Goal: Transaction & Acquisition: Purchase product/service

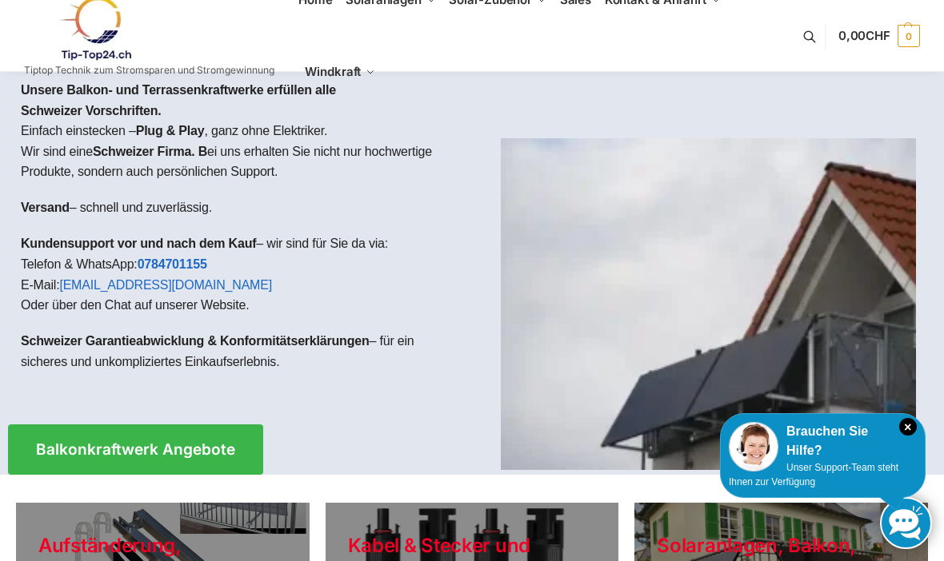
scroll to position [17, 0]
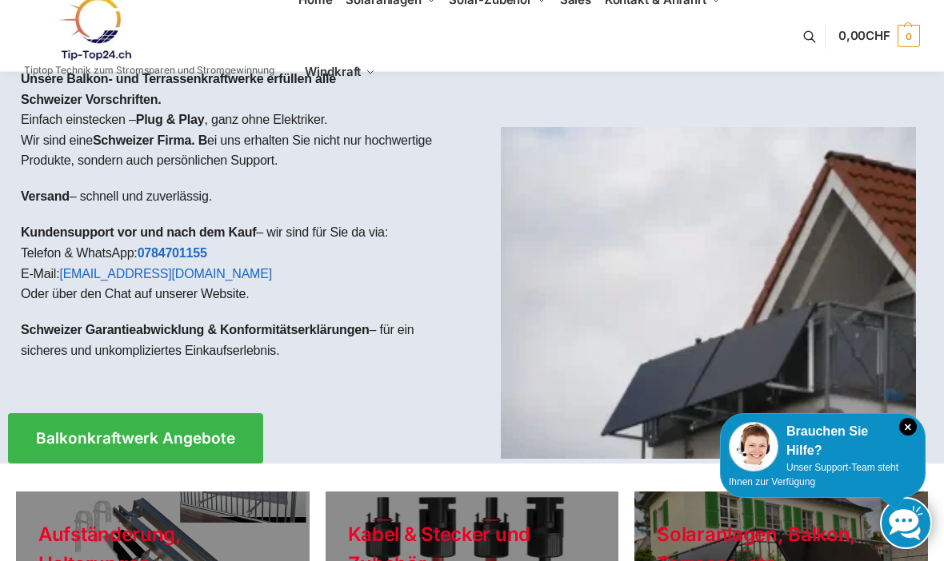
click at [176, 442] on span "Balkonkraftwerk Angebote" at bounding box center [135, 438] width 199 height 15
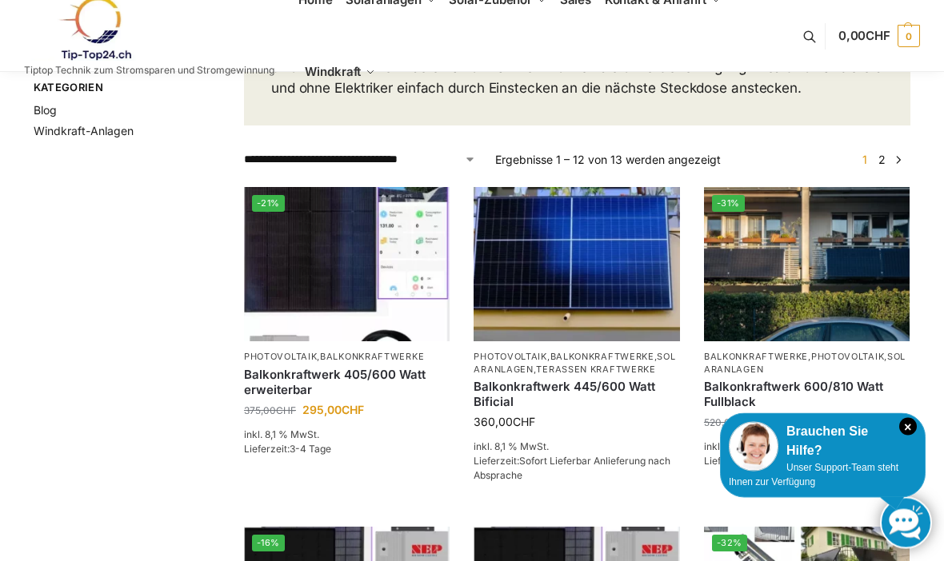
scroll to position [241, 0]
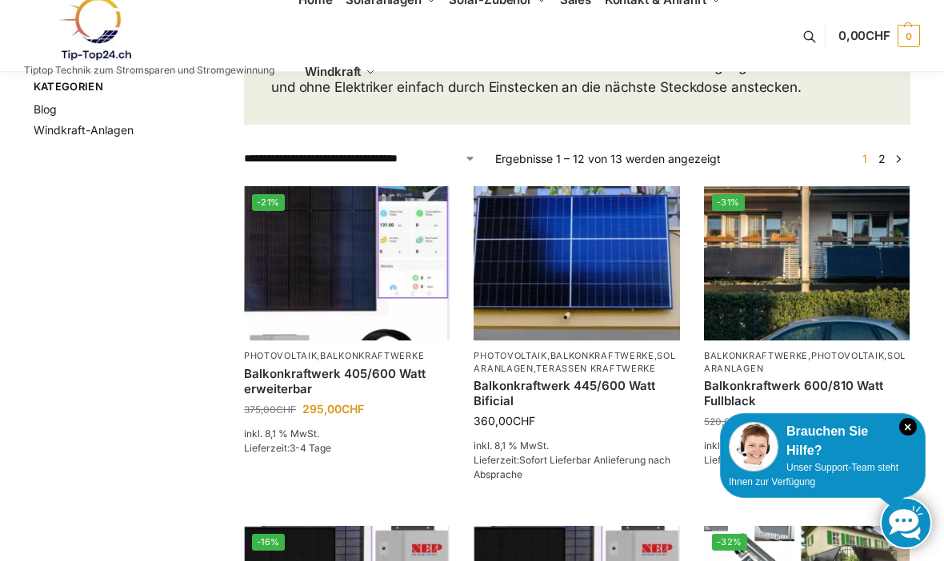
click at [314, 268] on img at bounding box center [347, 263] width 206 height 154
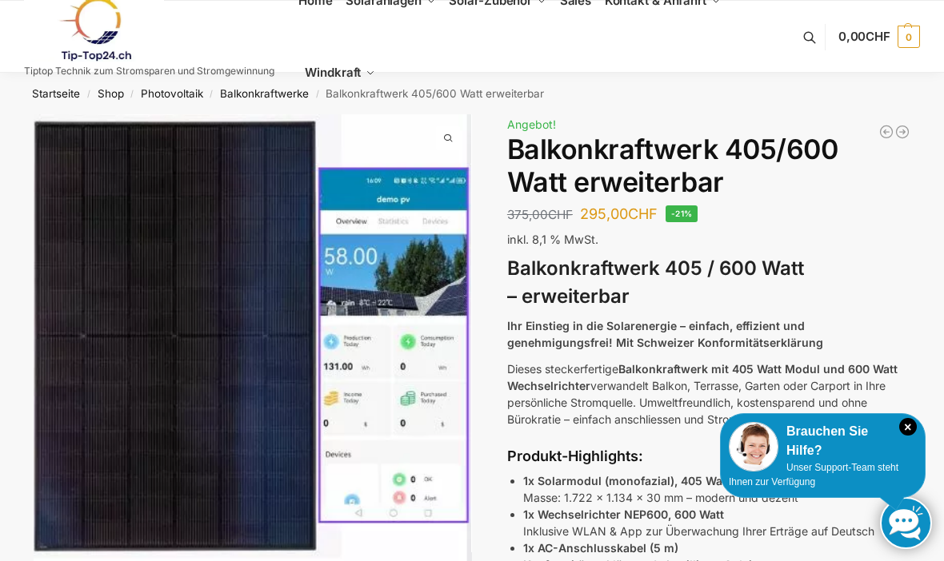
click at [916, 429] on icon "×" at bounding box center [908, 427] width 18 height 18
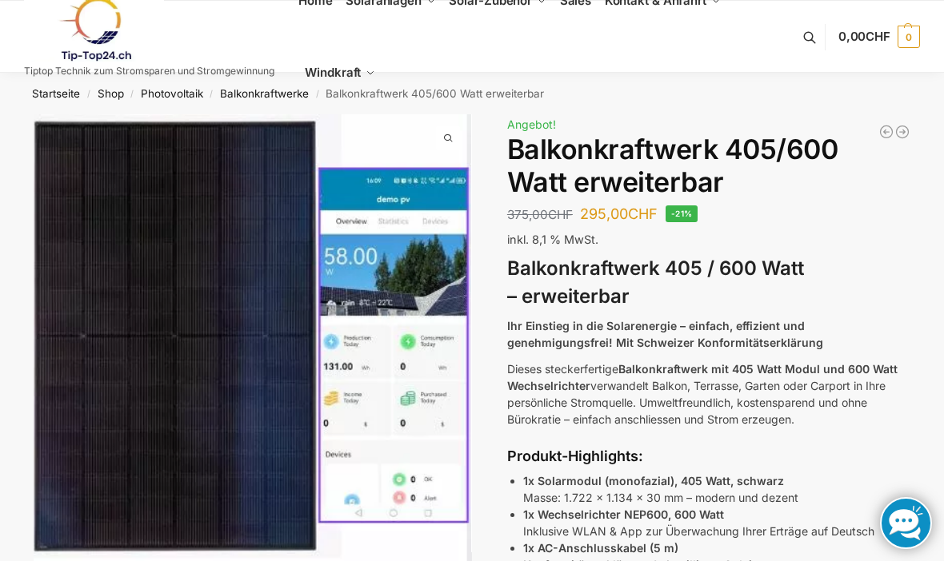
click at [170, 98] on link "Photovoltaik" at bounding box center [172, 93] width 62 height 13
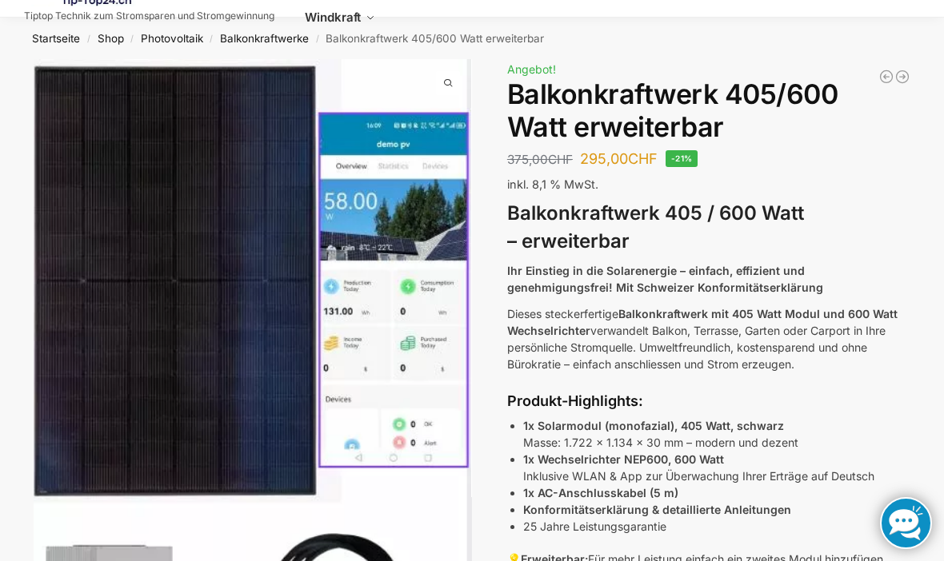
scroll to position [56, 0]
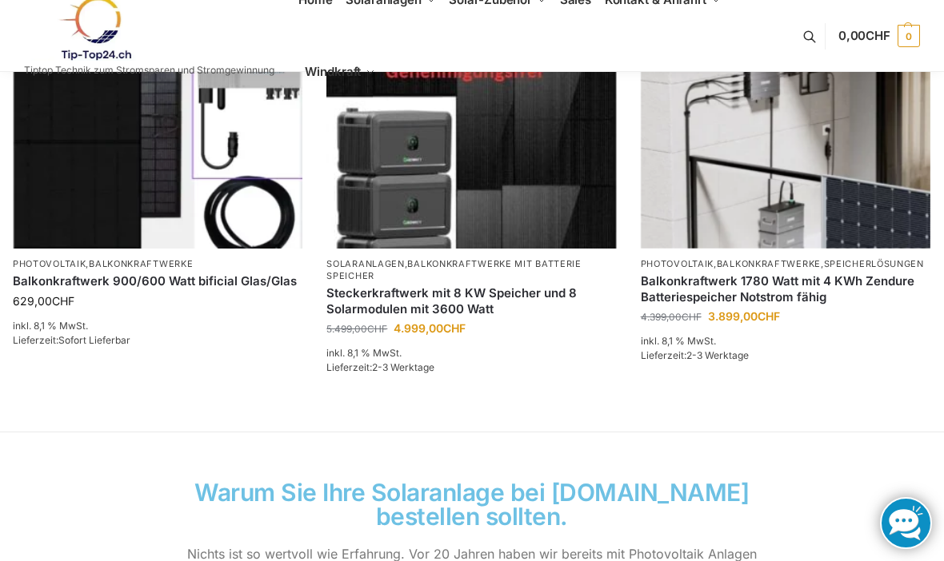
scroll to position [1109, 0]
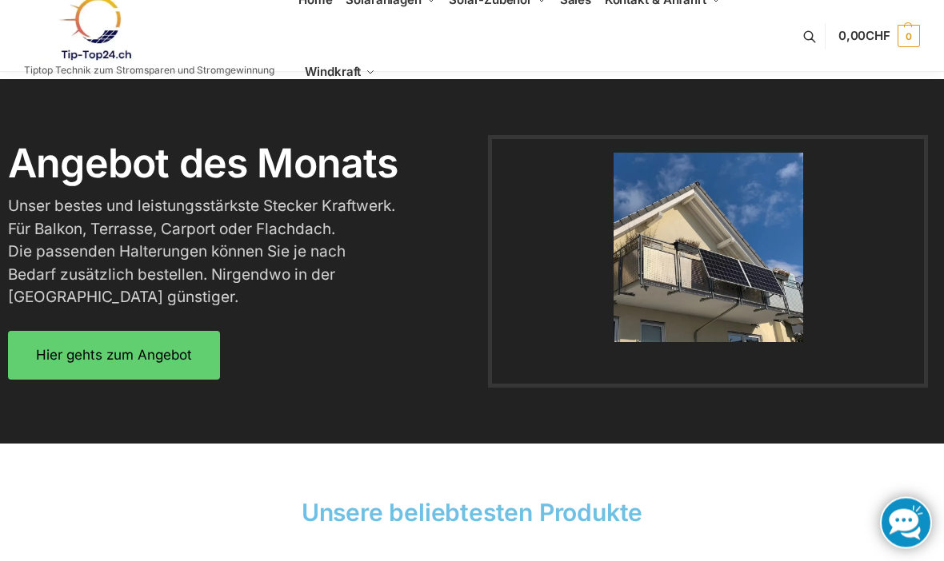
scroll to position [1915, 0]
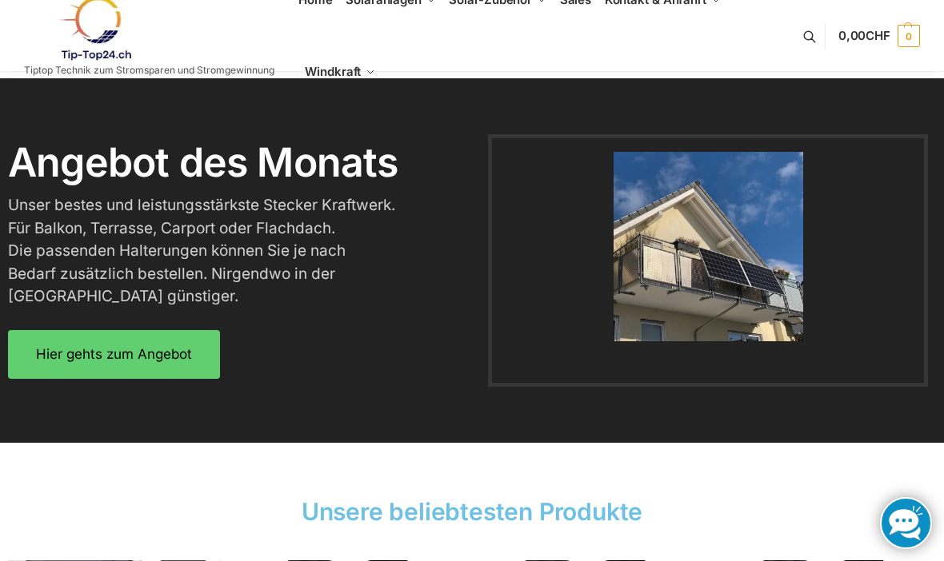
click at [175, 330] on link "Hier gehts zum Angebot" at bounding box center [114, 354] width 212 height 49
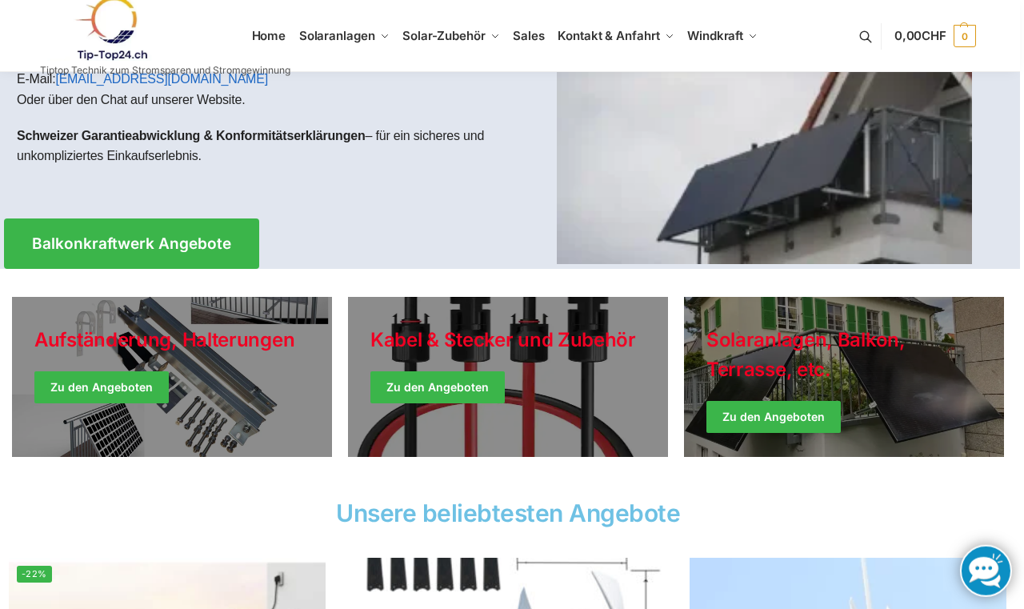
scroll to position [73, 0]
